Goal: Go to known website: Access a specific website the user already knows

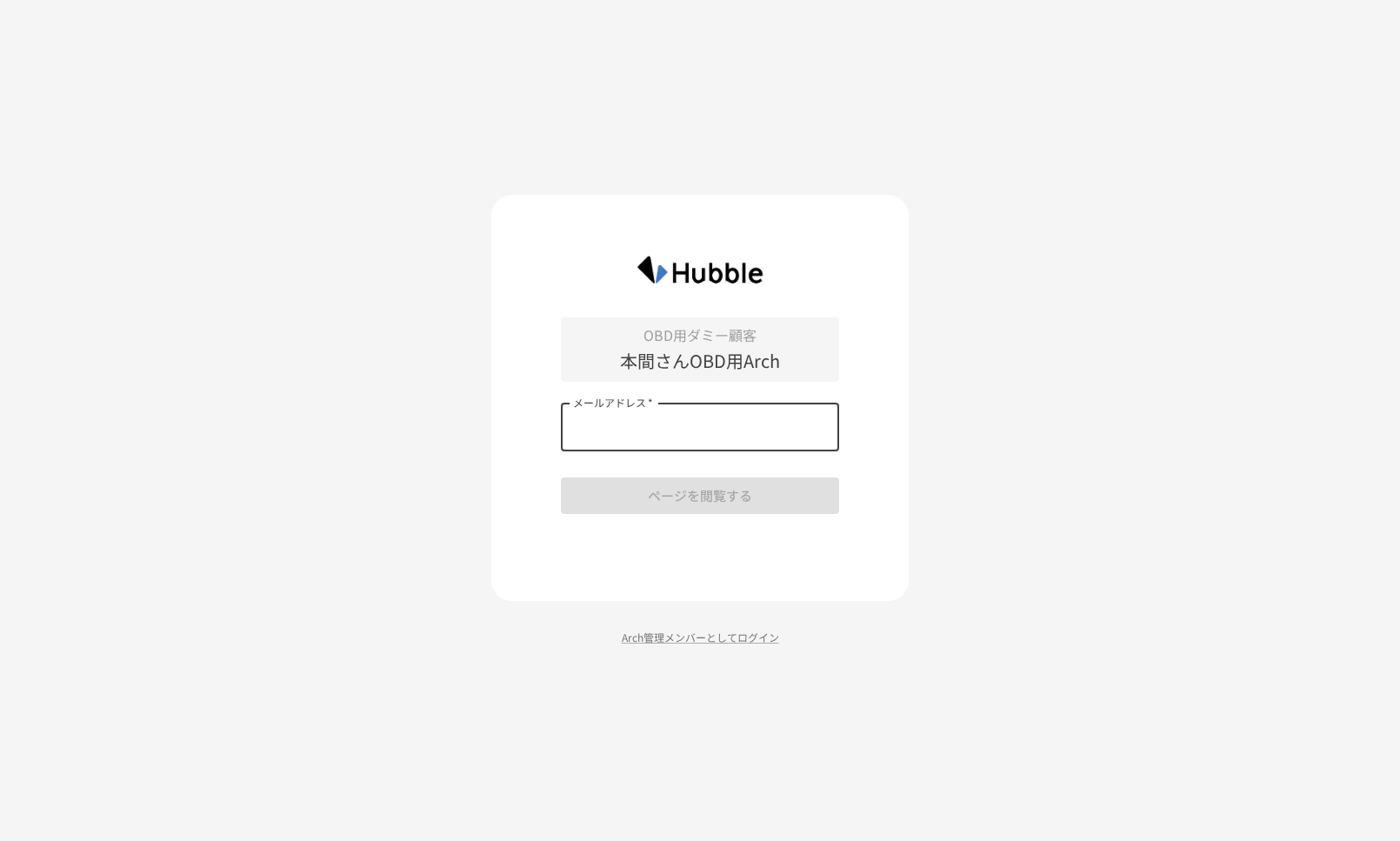
click at [624, 435] on input "メールアドレス   *" at bounding box center [700, 426] width 279 height 48
click at [362, 435] on div "OBD用ダミー顧客 本間さんOBD用Arch メールアドレス   * メールアドレス   * ページを閲覧する Arch管理メンバーとしてログイン" at bounding box center [700, 420] width 1400 height 841
click at [665, 453] on div "OBD用ダミー顧客 本間さんOBD用Arch メールアドレス   * メールアドレス   * ページを閲覧する" at bounding box center [700, 416] width 279 height 197
click at [665, 434] on input "メールアドレス   *" at bounding box center [700, 426] width 279 height 48
type input "*"
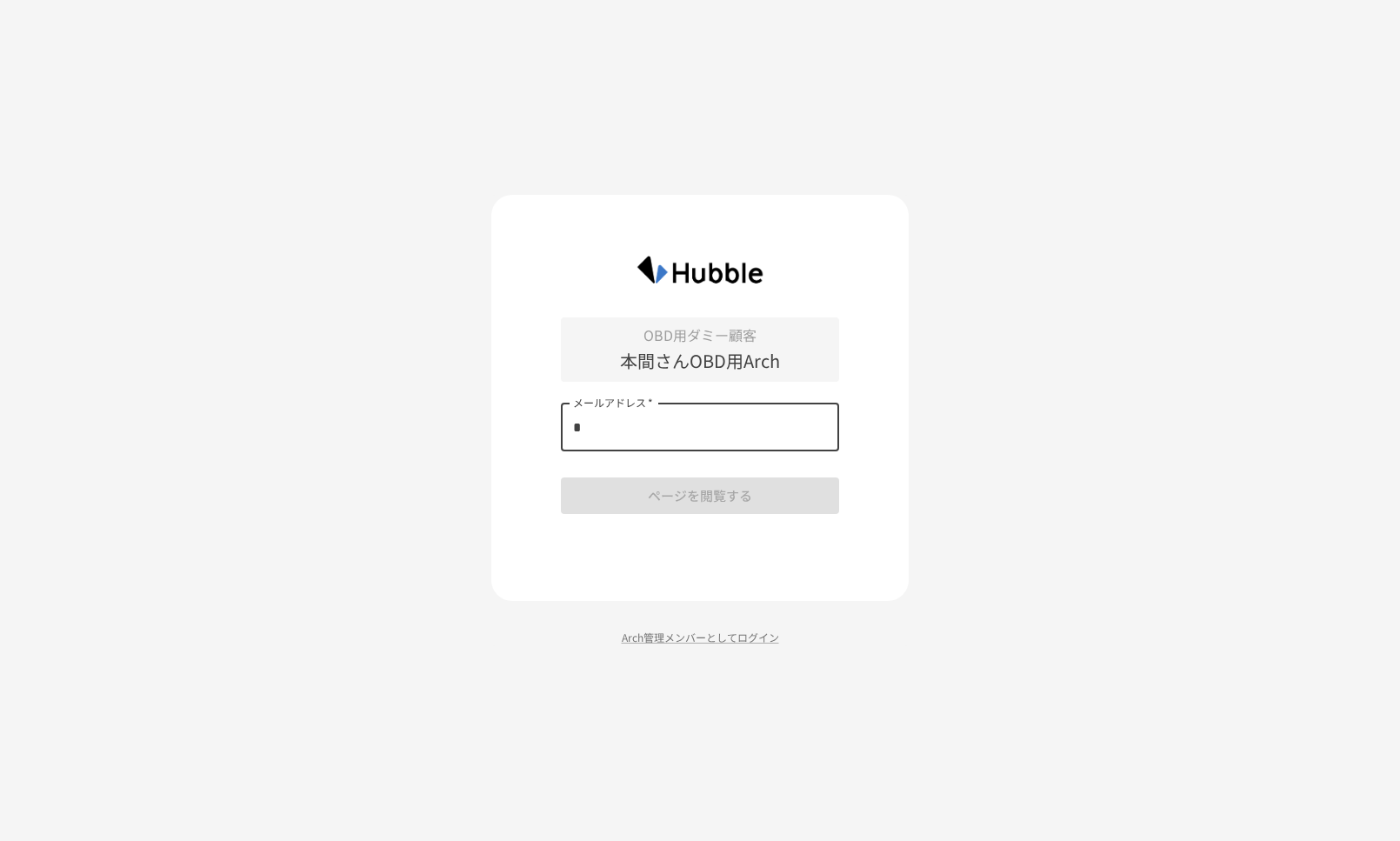
click at [652, 450] on input "*" at bounding box center [700, 426] width 279 height 48
type input "**********"
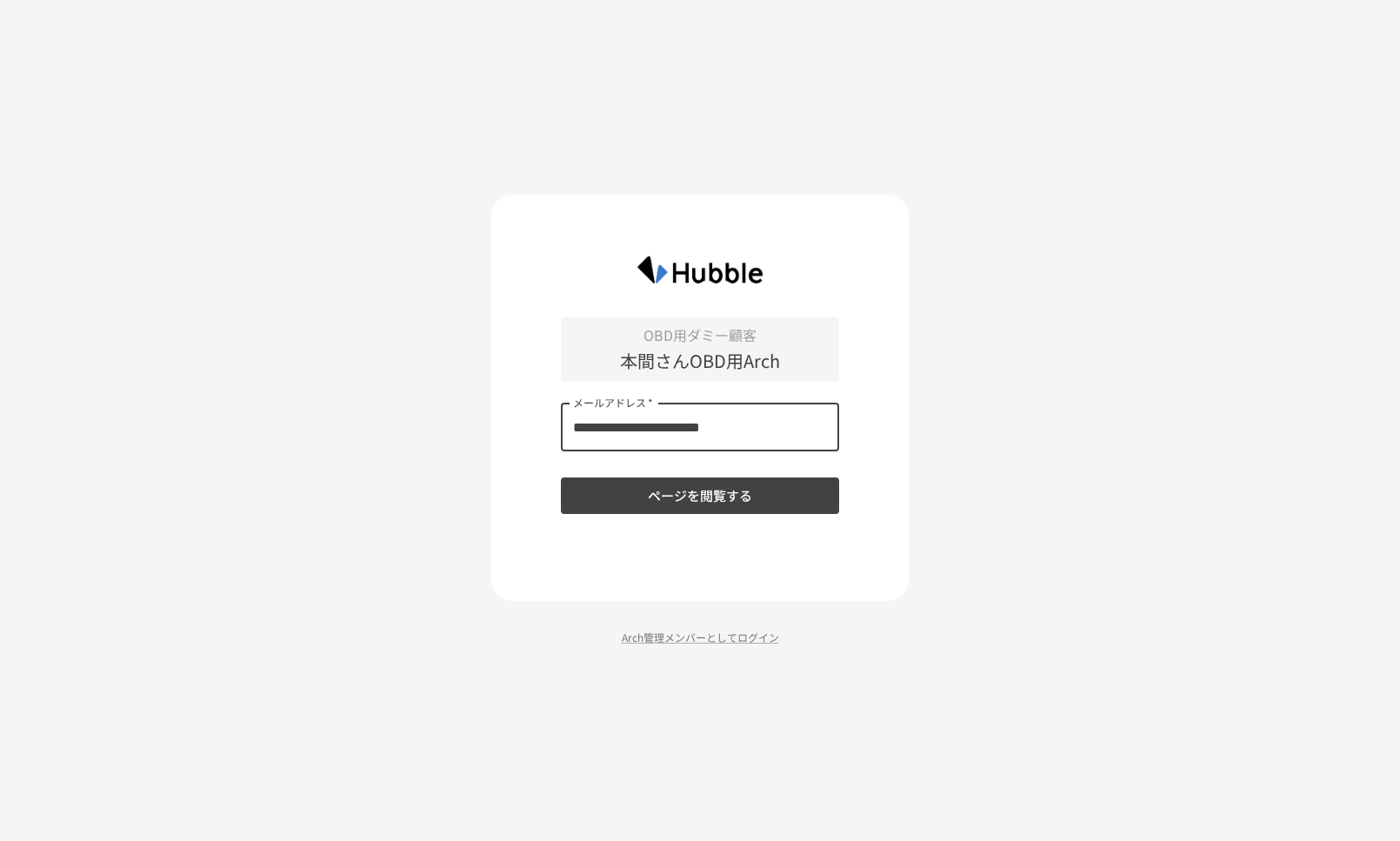
click at [690, 504] on button "ページを閲覧する" at bounding box center [700, 495] width 279 height 36
